Goal: Task Accomplishment & Management: Complete application form

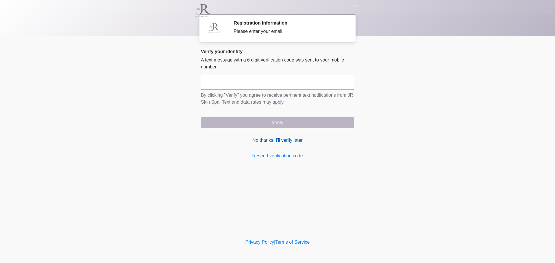
click at [258, 142] on link "No thanks, I'll verify later" at bounding box center [277, 140] width 153 height 7
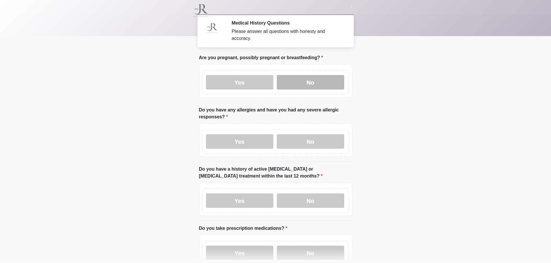
click at [312, 77] on label "No" at bounding box center [310, 82] width 67 height 14
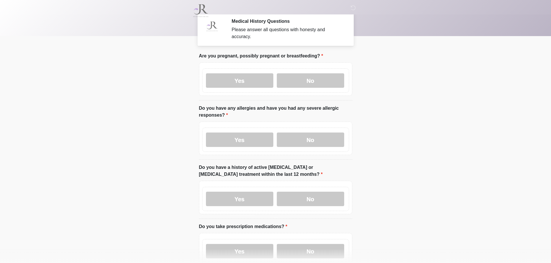
scroll to position [29, 0]
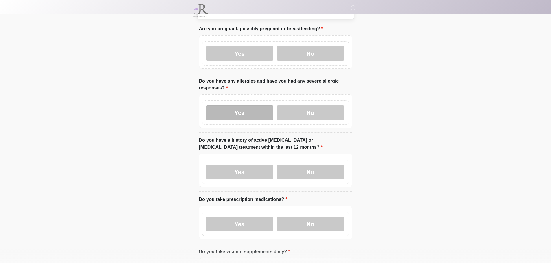
click at [261, 106] on label "Yes" at bounding box center [239, 113] width 67 height 14
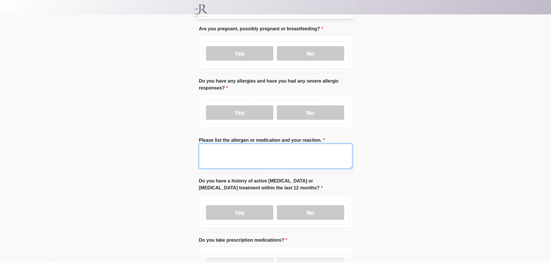
click at [229, 150] on textarea "Please list the allergen or medication and your reaction." at bounding box center [275, 156] width 153 height 25
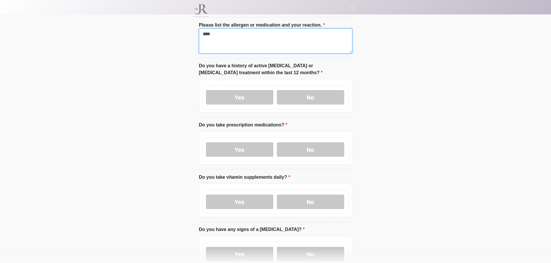
scroll to position [145, 0]
type textarea "****"
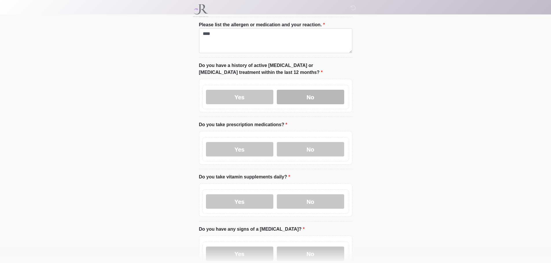
click at [317, 90] on label "No" at bounding box center [310, 97] width 67 height 14
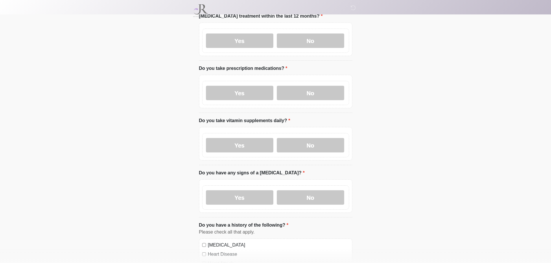
scroll to position [202, 0]
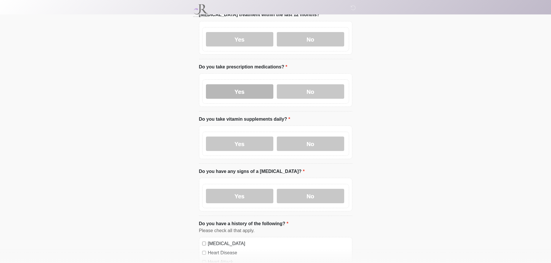
click at [244, 84] on label "Yes" at bounding box center [239, 91] width 67 height 14
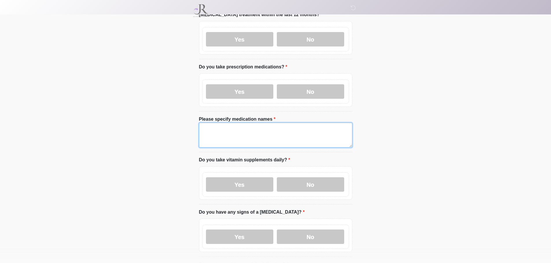
click at [228, 129] on textarea "Please specify medication names" at bounding box center [275, 135] width 153 height 25
type textarea "****"
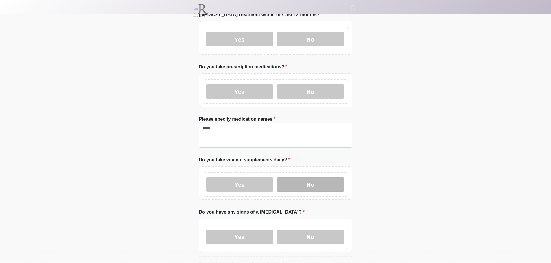
click at [301, 181] on label "No" at bounding box center [310, 184] width 67 height 14
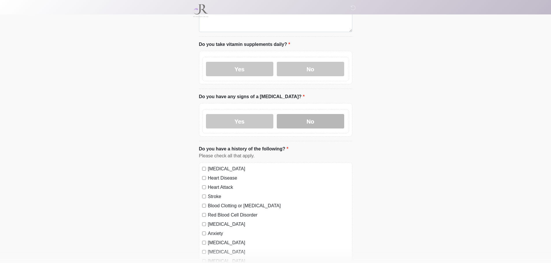
click at [316, 119] on label "No" at bounding box center [310, 121] width 67 height 14
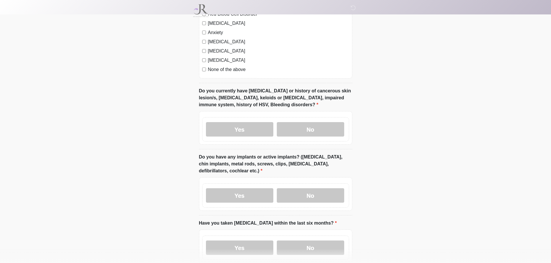
scroll to position [520, 0]
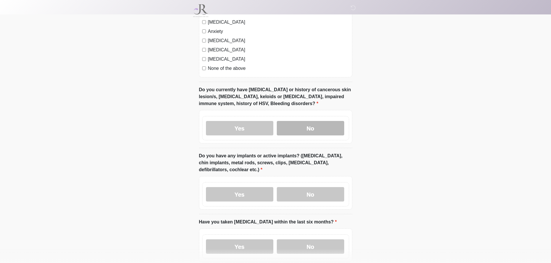
click at [327, 121] on label "No" at bounding box center [310, 128] width 67 height 14
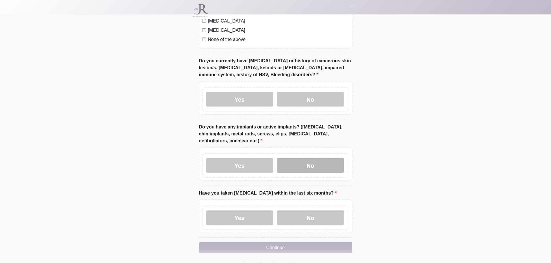
click at [329, 159] on label "No" at bounding box center [310, 165] width 67 height 14
click at [325, 211] on label "No" at bounding box center [310, 218] width 67 height 14
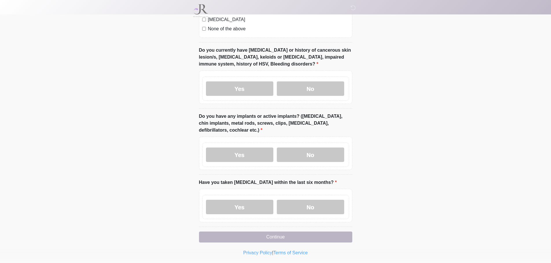
scroll to position [565, 0]
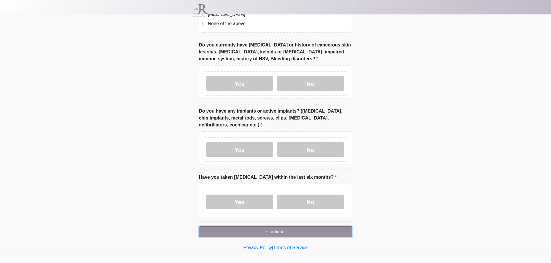
click at [274, 227] on button "Continue" at bounding box center [275, 232] width 153 height 11
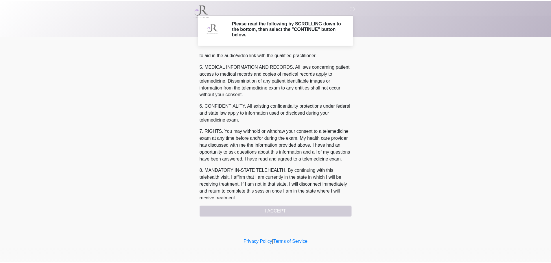
scroll to position [188, 0]
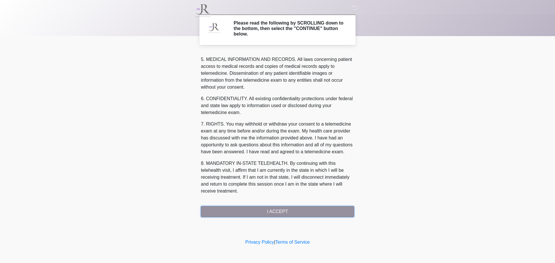
click at [272, 206] on button "I ACCEPT" at bounding box center [277, 211] width 153 height 11
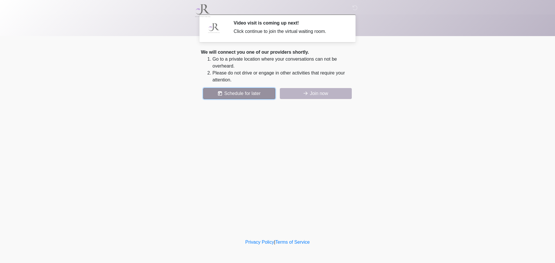
click at [235, 94] on button "Schedule for later" at bounding box center [239, 93] width 72 height 11
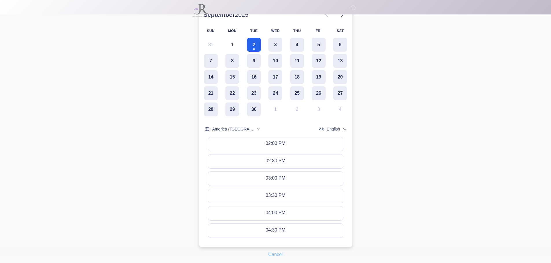
scroll to position [139, 0]
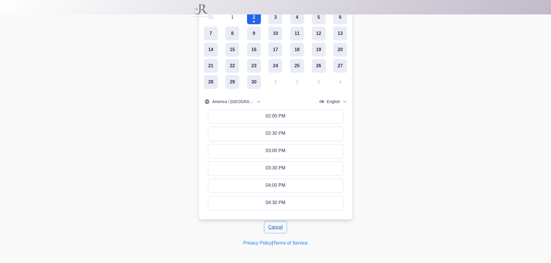
click at [273, 228] on button "Cancel" at bounding box center [275, 227] width 22 height 11
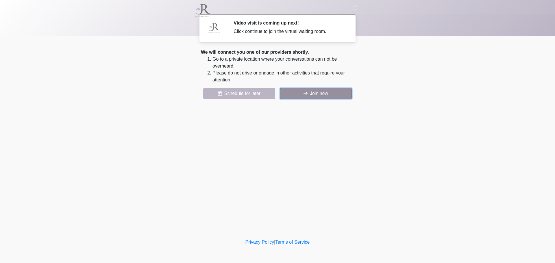
click at [310, 91] on button "Join now" at bounding box center [316, 93] width 72 height 11
